Goal: Information Seeking & Learning: Stay updated

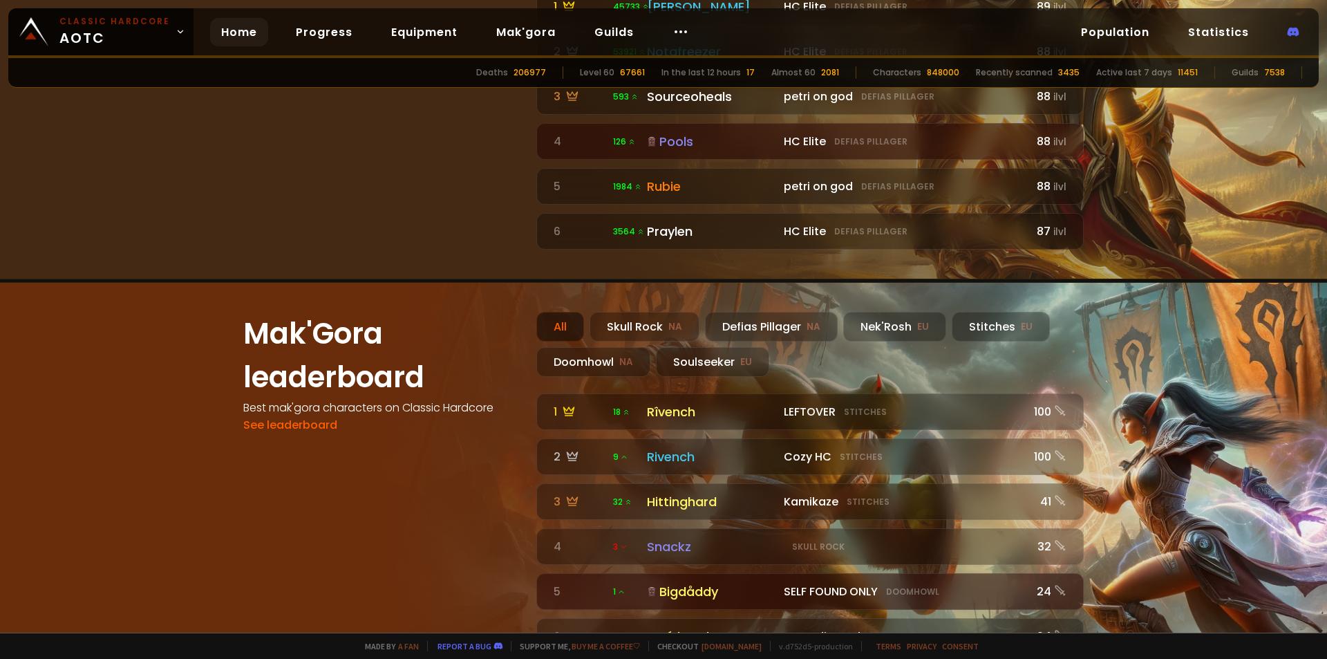
scroll to position [1175, 0]
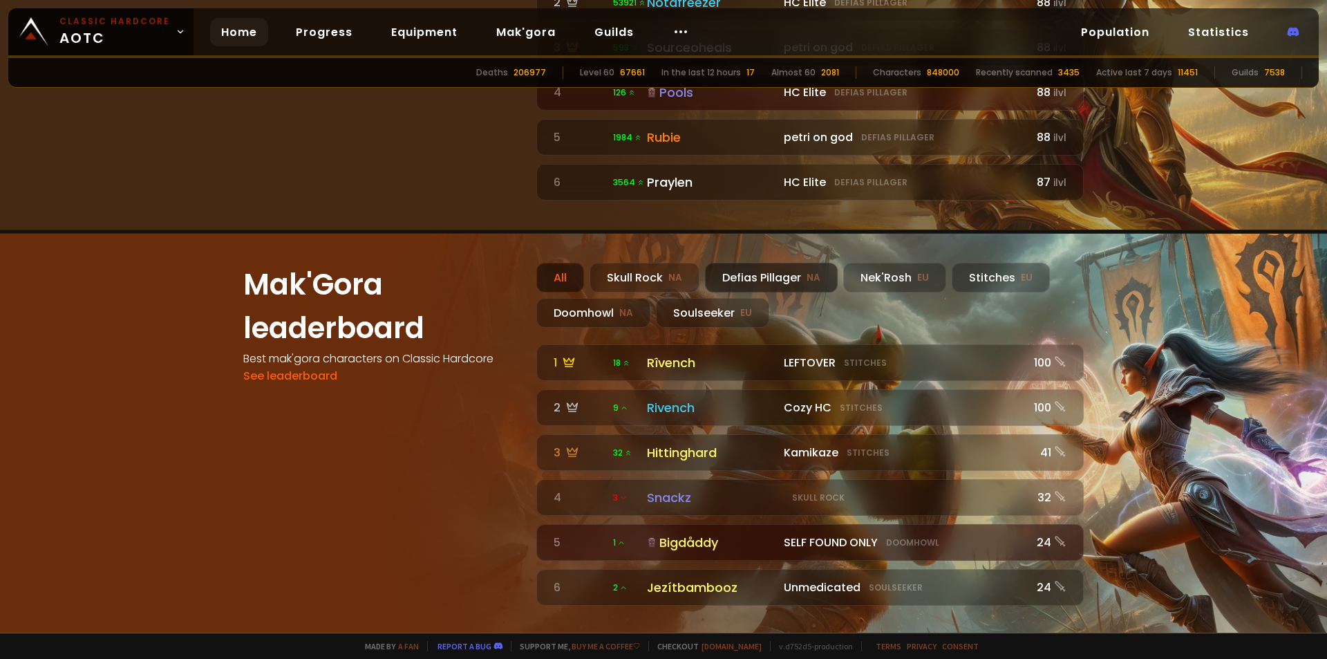
click at [751, 263] on div "Defias Pillager NA" at bounding box center [771, 278] width 133 height 30
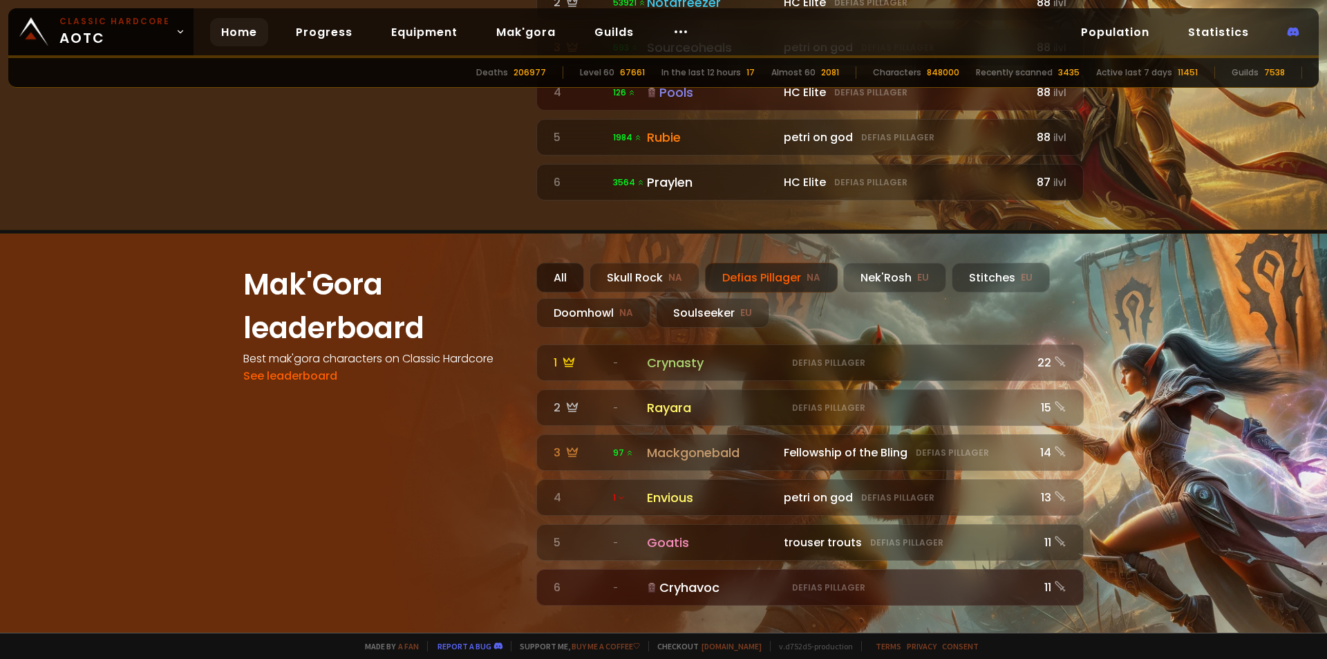
click at [569, 263] on div "All" at bounding box center [560, 278] width 48 height 30
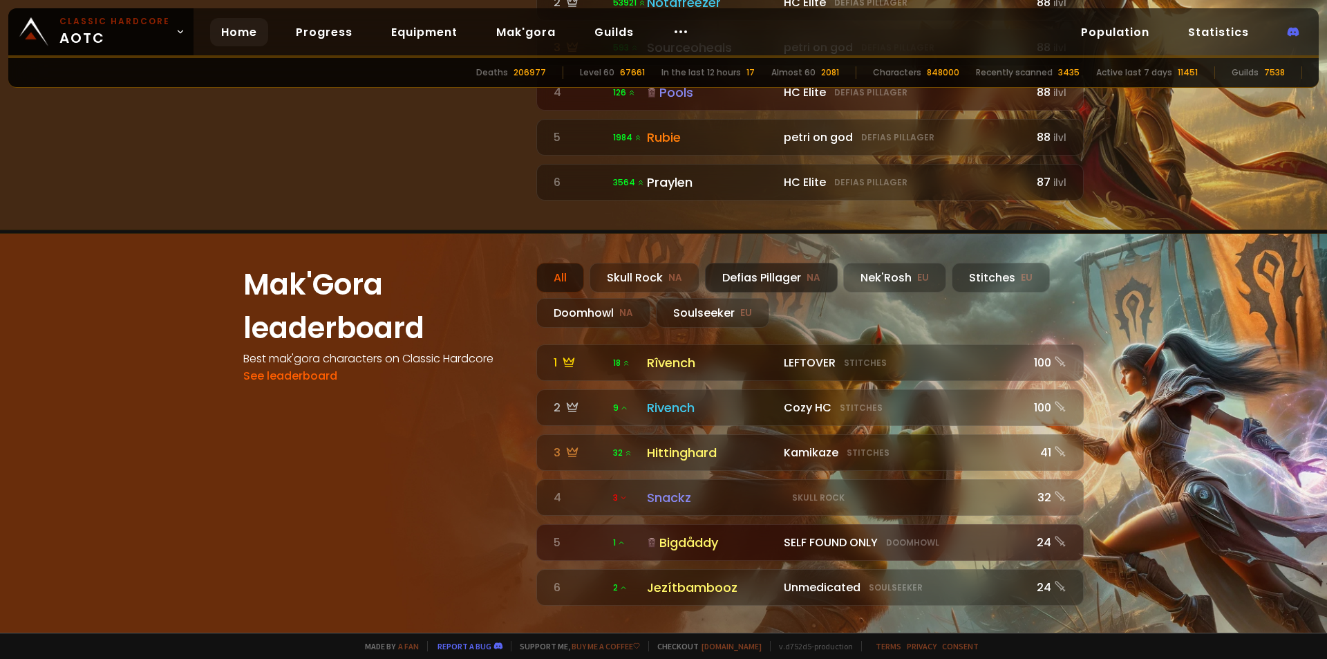
click at [767, 263] on div "Defias Pillager NA" at bounding box center [771, 278] width 133 height 30
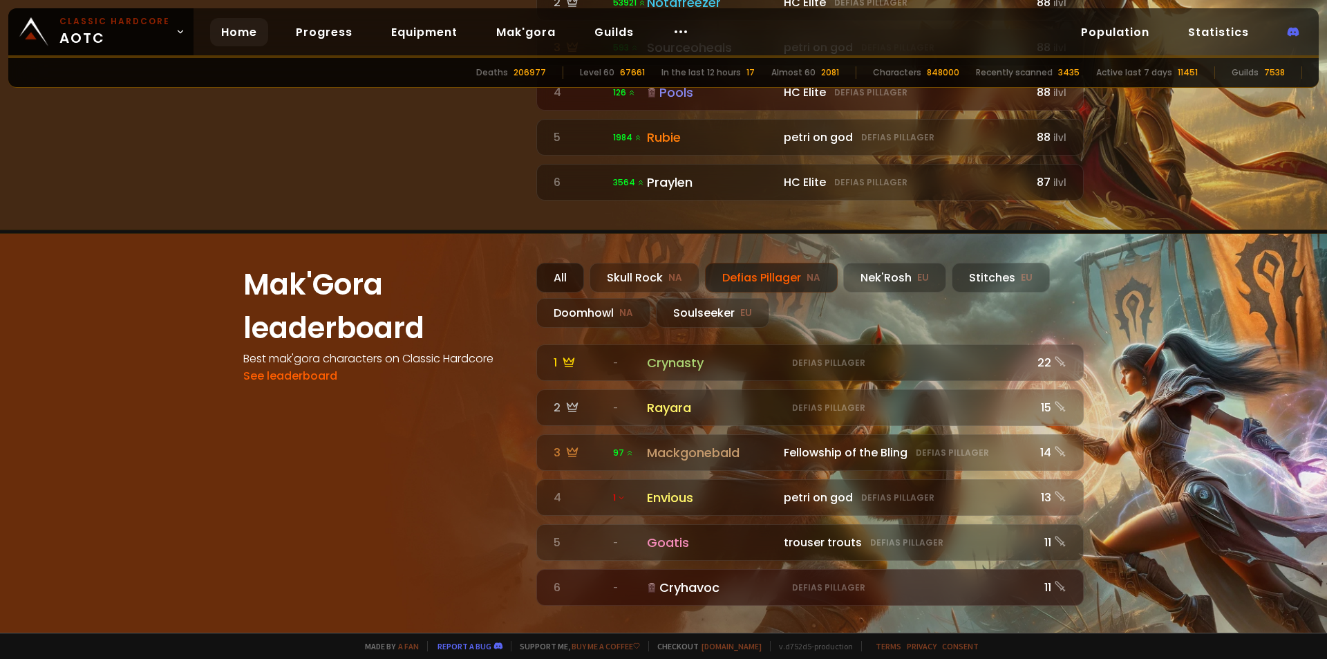
click at [548, 263] on div "All" at bounding box center [560, 278] width 48 height 30
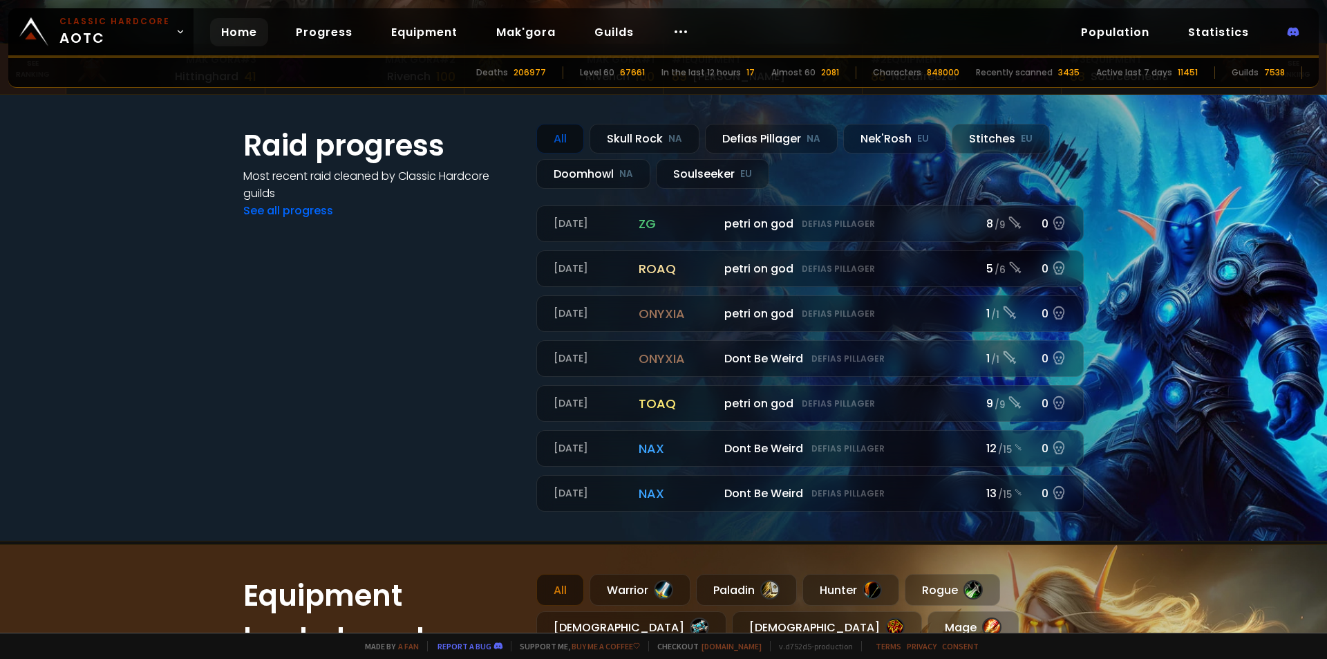
scroll to position [3, 0]
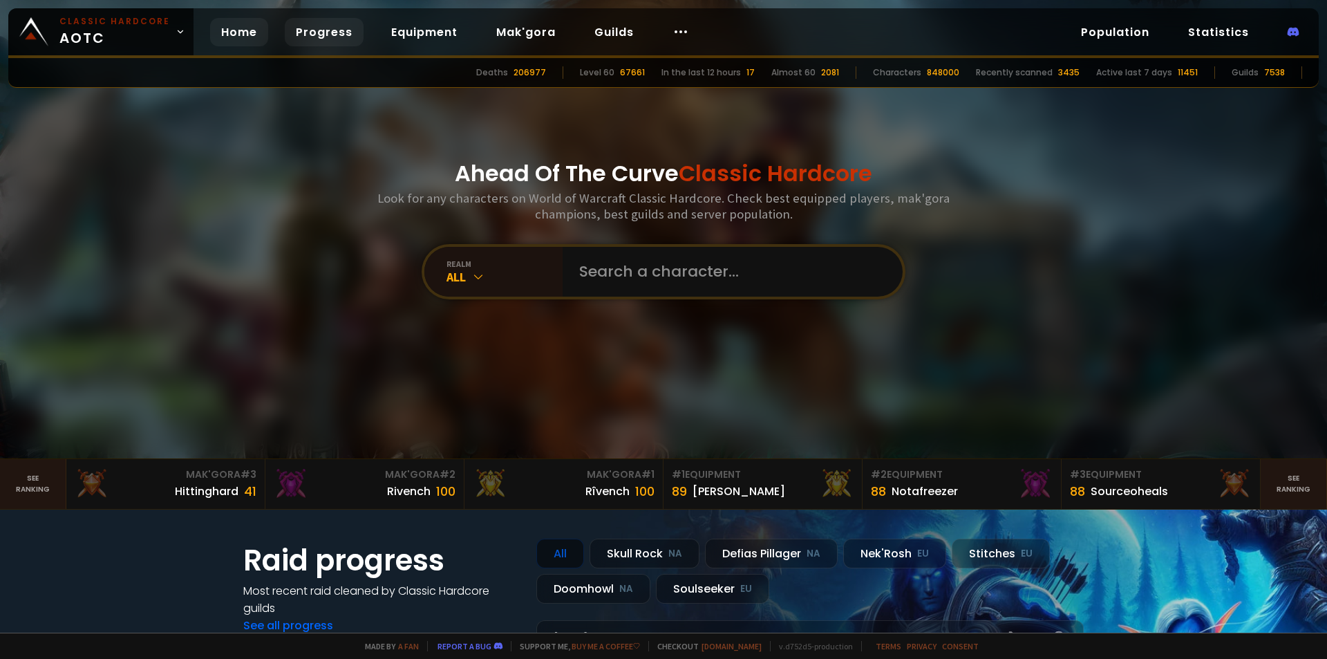
click at [315, 39] on link "Progress" at bounding box center [324, 32] width 79 height 28
